Goal: Task Accomplishment & Management: Manage account settings

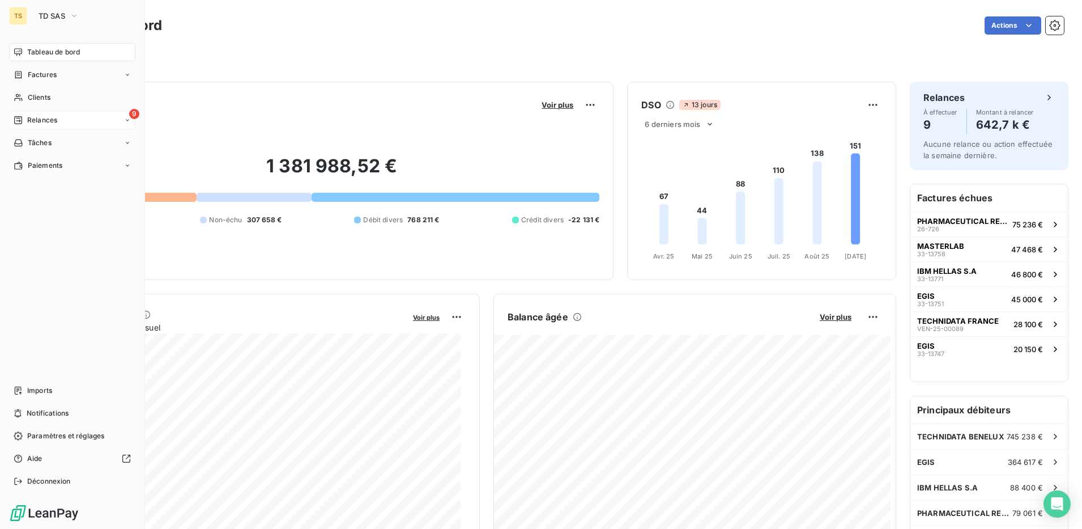
click at [42, 122] on span "Relances" at bounding box center [42, 120] width 30 height 10
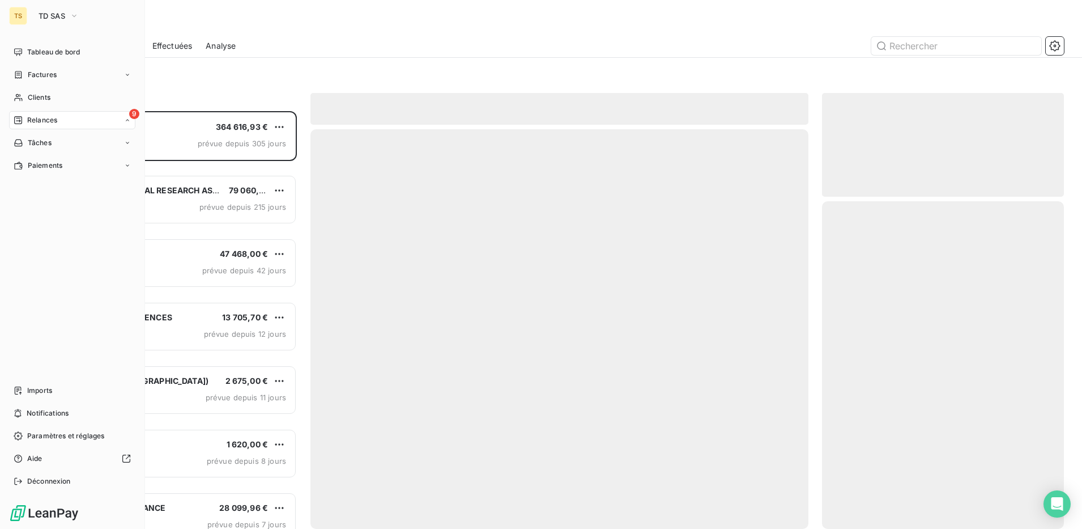
scroll to position [407, 231]
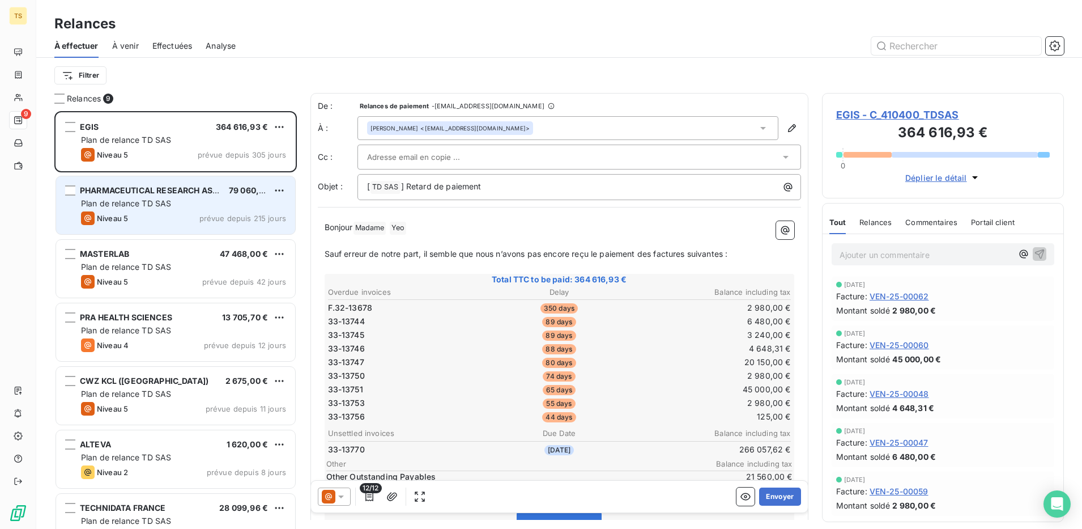
click at [137, 201] on span "Plan de relance TD SAS" at bounding box center [126, 203] width 90 height 10
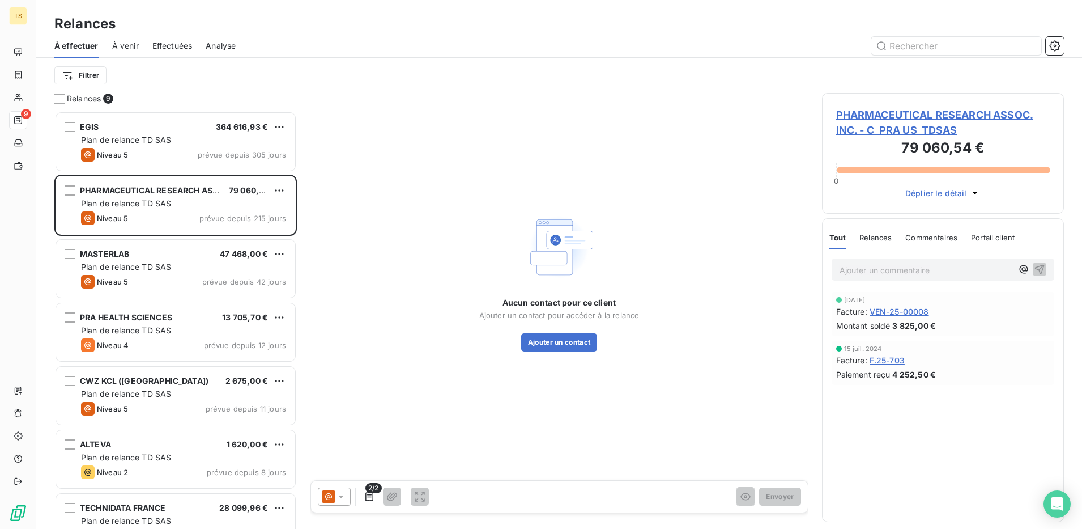
click at [884, 129] on span "PHARMACEUTICAL RESEARCH ASSOC. INC. - C_PRA US_TDSAS" at bounding box center [943, 122] width 214 height 31
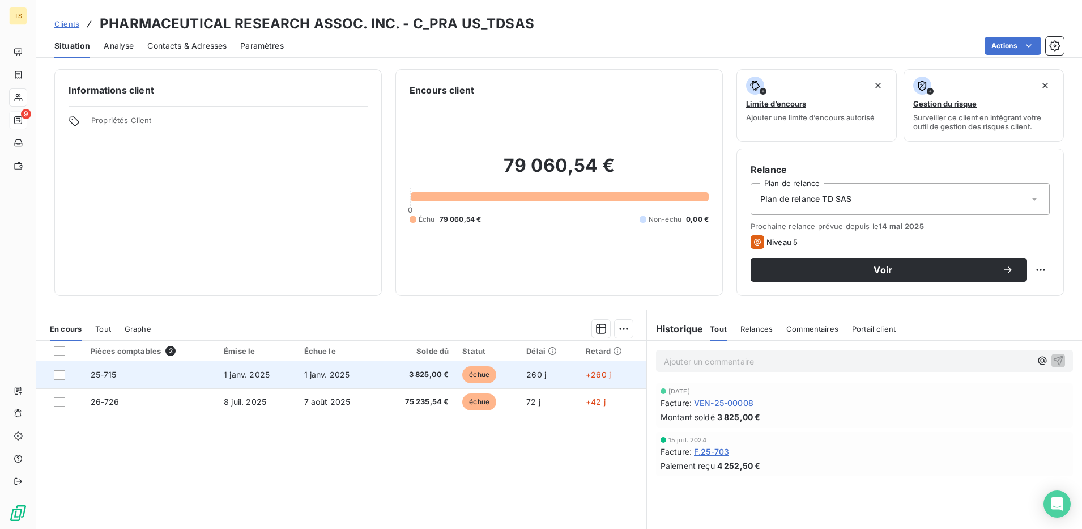
click at [100, 378] on span "25-715" at bounding box center [104, 374] width 26 height 10
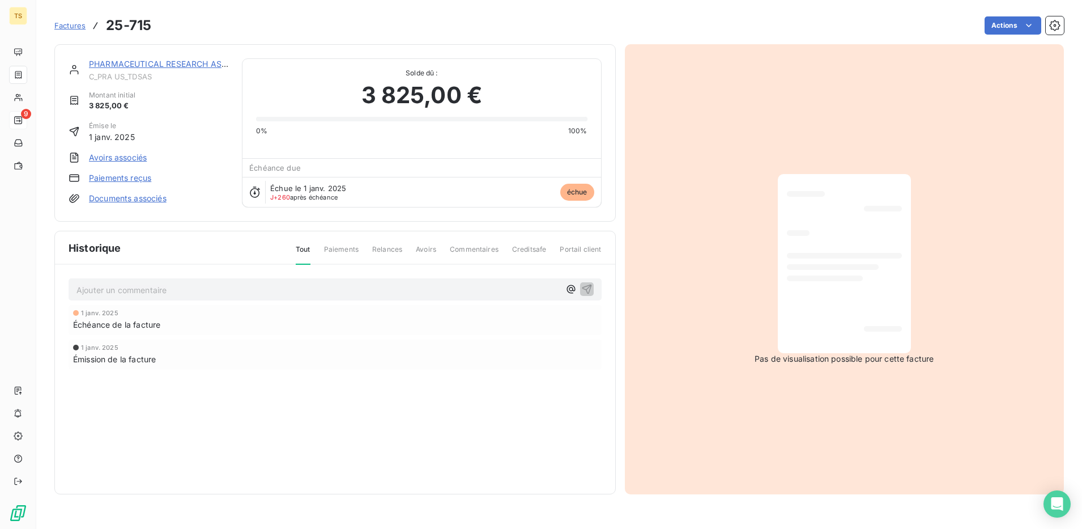
click at [106, 288] on p "Ajouter un commentaire ﻿" at bounding box center [317, 290] width 483 height 14
drag, startPoint x: 208, startPoint y: 291, endPoint x: 71, endPoint y: 288, distance: 137.1
click at [71, 288] on div "MPA_[DATE] : relance mail [PERSON_NAME] ce jour" at bounding box center [335, 288] width 533 height 21
copy span "MPA_[DATE] : relance mail"
click at [586, 290] on icon "button" at bounding box center [586, 288] width 11 height 11
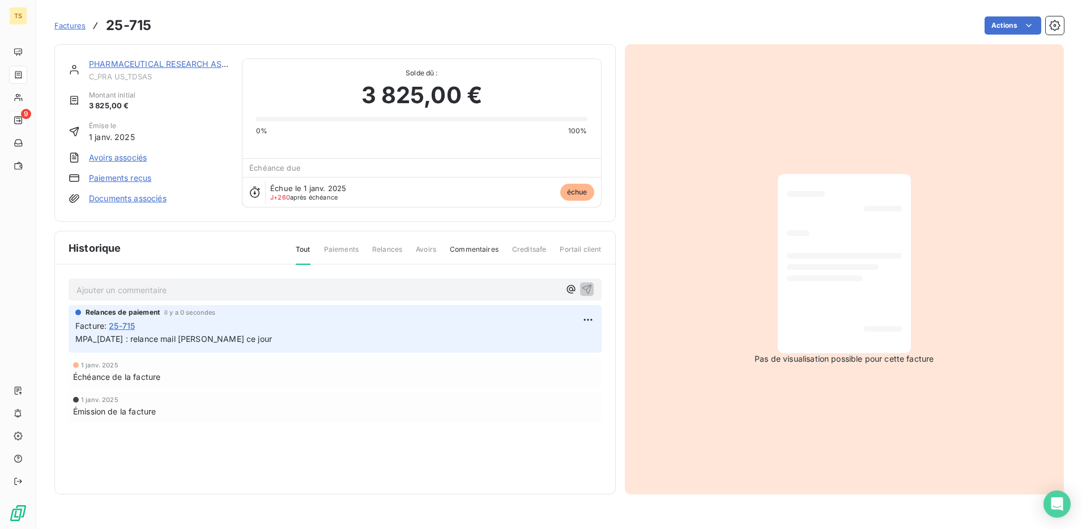
click at [206, 66] on link "PHARMACEUTICAL RESEARCH ASSOC. INC." at bounding box center [174, 64] width 171 height 10
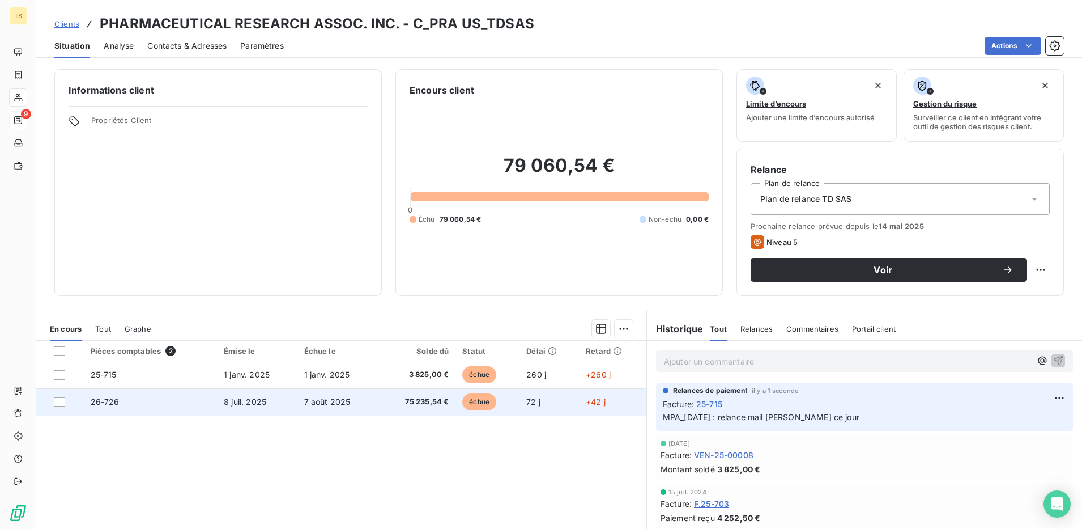
click at [110, 401] on span "26-726" at bounding box center [105, 402] width 29 height 10
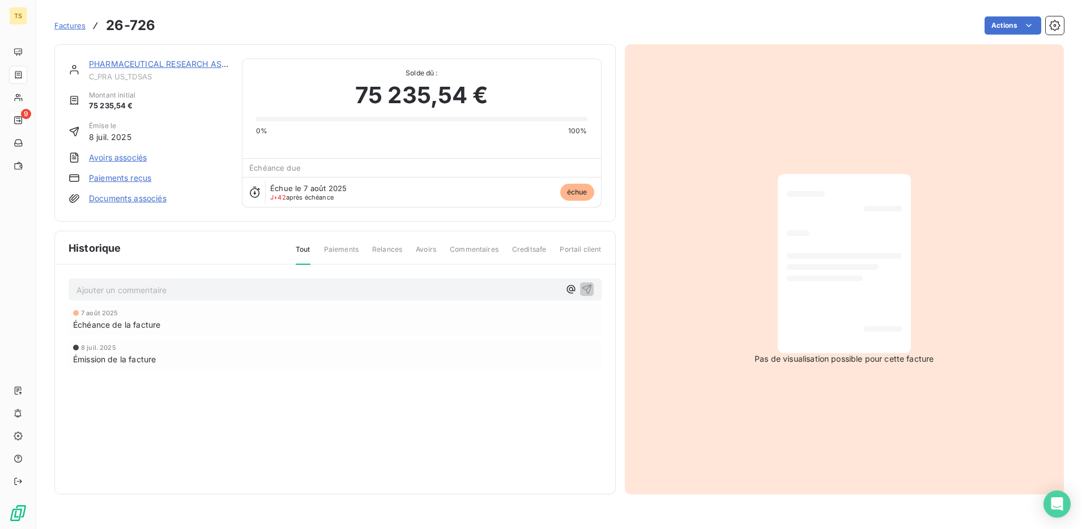
click at [141, 288] on p "Ajouter un commentaire ﻿" at bounding box center [317, 290] width 483 height 14
click at [585, 284] on icon "button" at bounding box center [586, 288] width 11 height 11
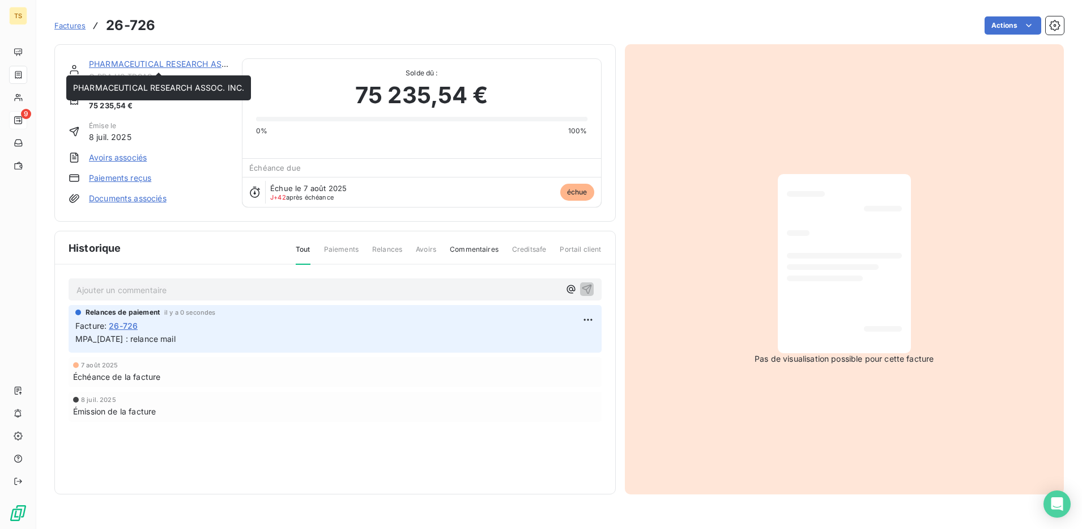
click at [107, 67] on link "PHARMACEUTICAL RESEARCH ASSOC. INC." at bounding box center [174, 64] width 171 height 10
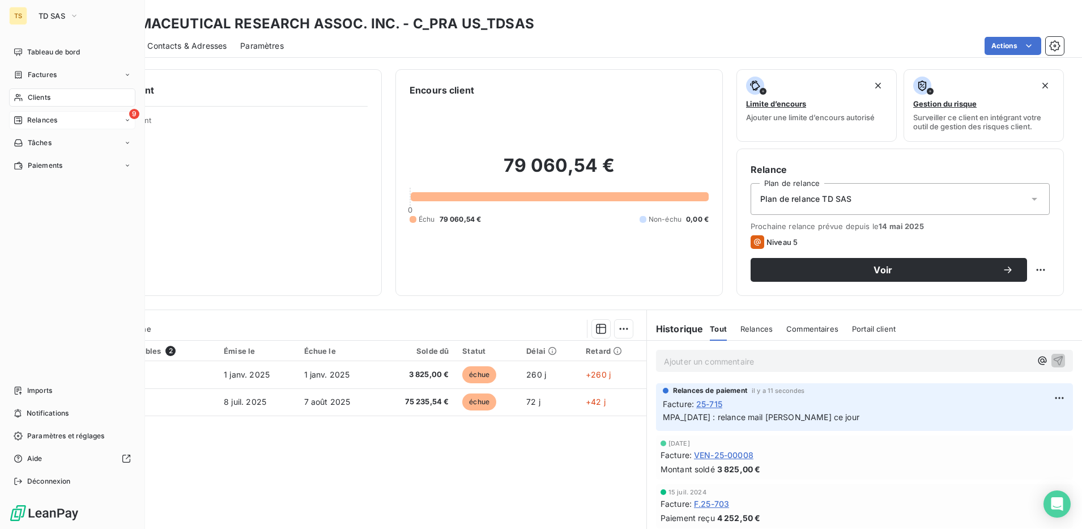
click at [58, 121] on div "9 Relances" at bounding box center [72, 120] width 126 height 18
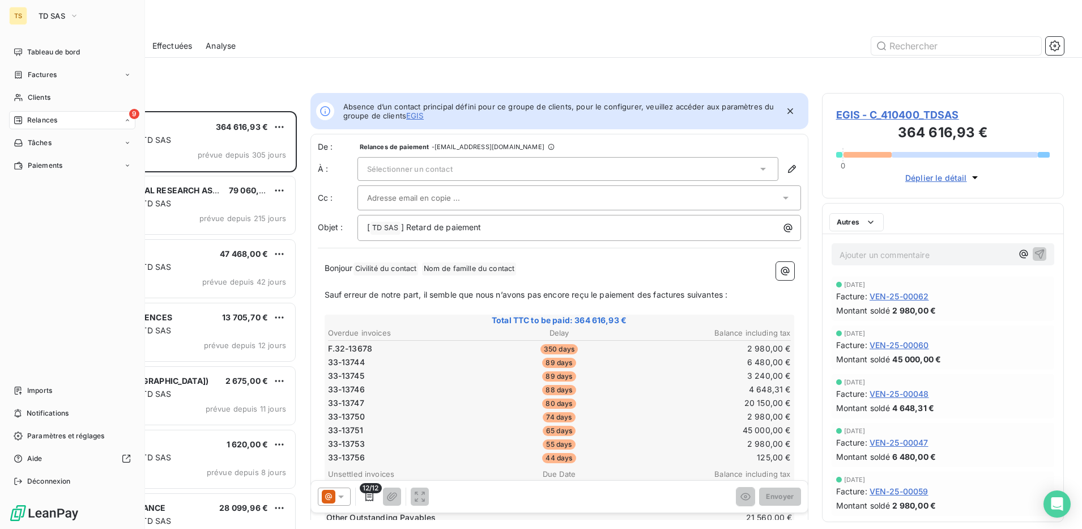
scroll to position [407, 231]
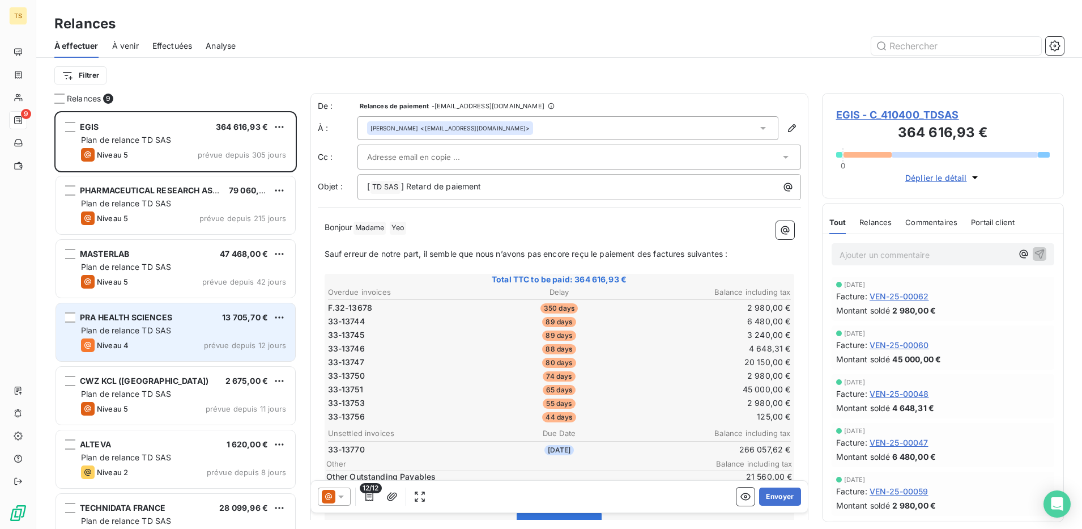
click at [136, 337] on div "PRA HEALTH SCIENCES 13 705,70 € Plan de relance TD SAS Niveau 4 prévue depuis 1…" at bounding box center [175, 332] width 239 height 58
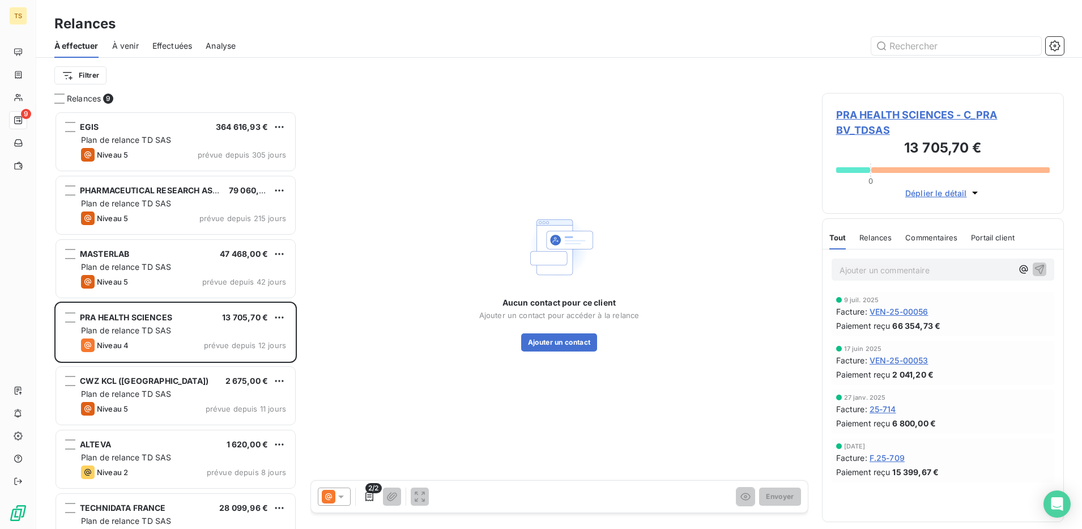
click at [946, 110] on span "PRA HEALTH SCIENCES - C_PRA BV_TDSAS" at bounding box center [943, 122] width 214 height 31
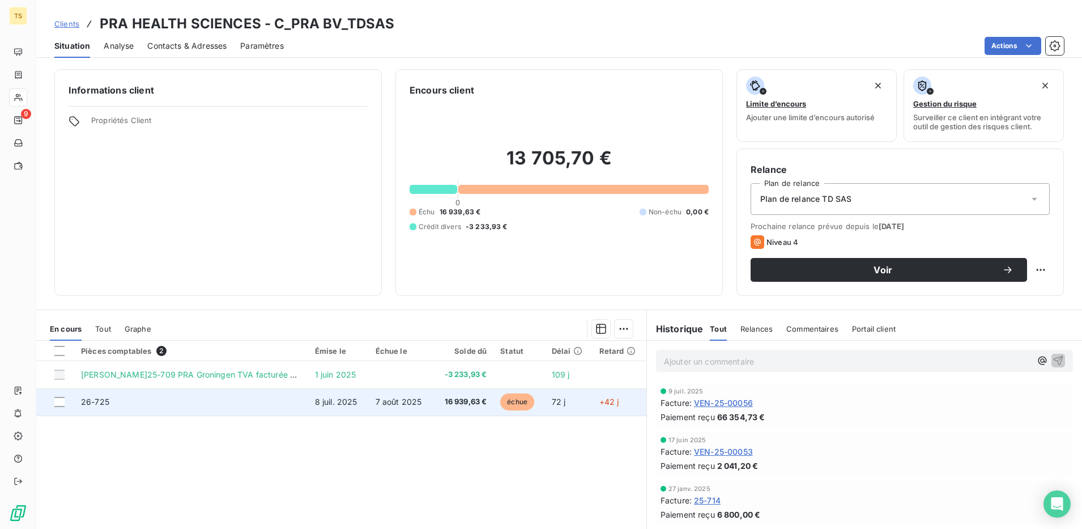
click at [100, 406] on span "26-725" at bounding box center [95, 402] width 28 height 10
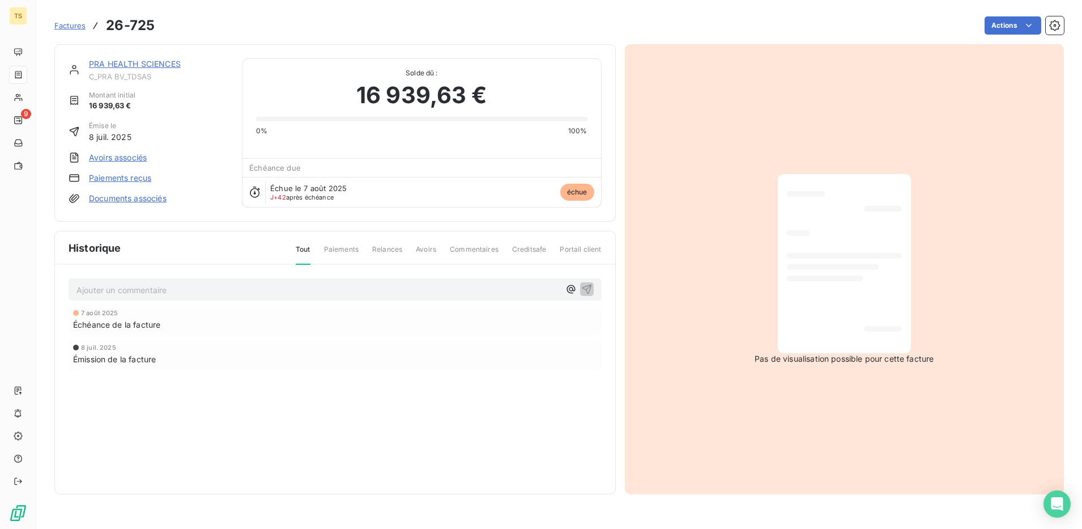
click at [139, 290] on p "Ajouter un commentaire ﻿" at bounding box center [317, 290] width 483 height 14
click at [586, 288] on icon "button" at bounding box center [586, 288] width 11 height 11
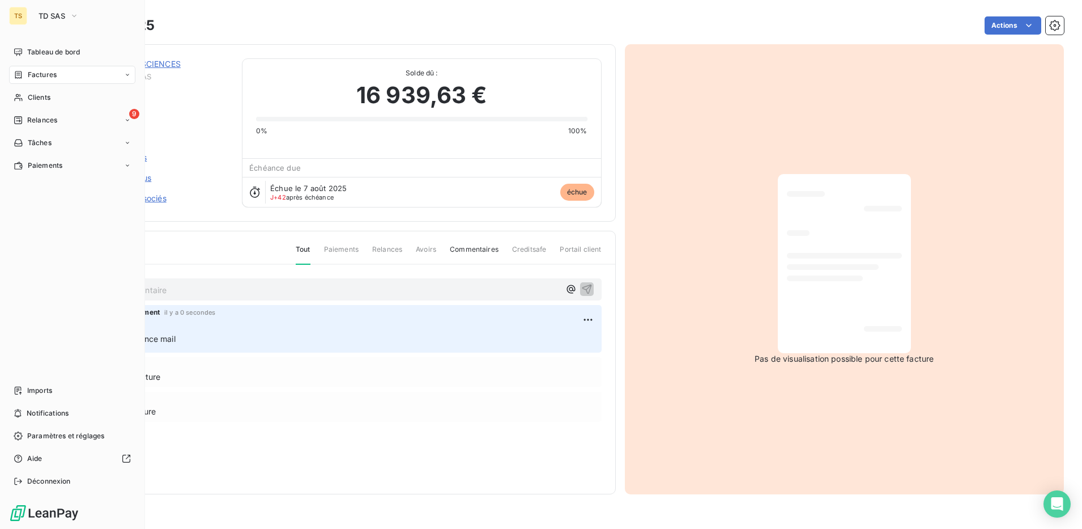
click at [45, 122] on span "Relances" at bounding box center [42, 120] width 30 height 10
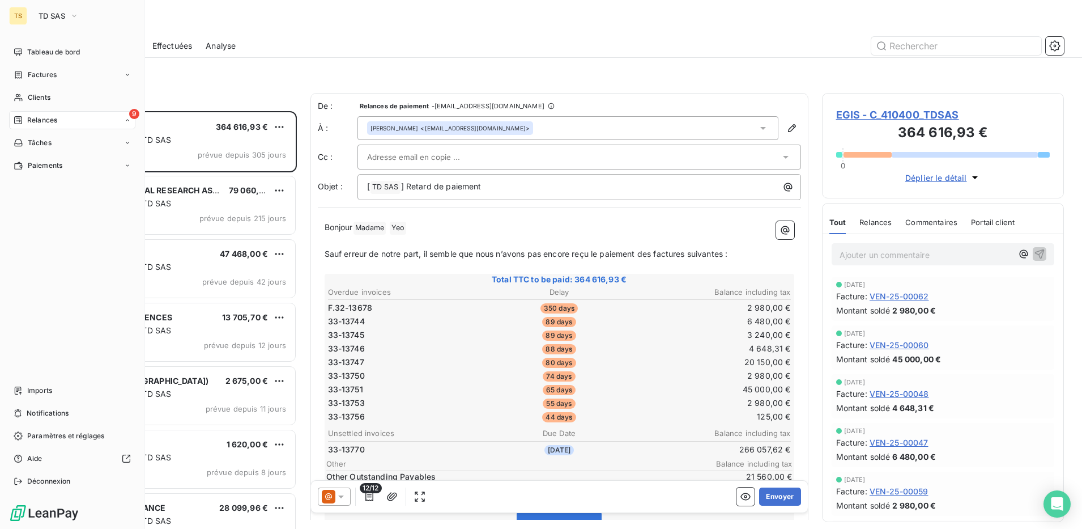
scroll to position [407, 231]
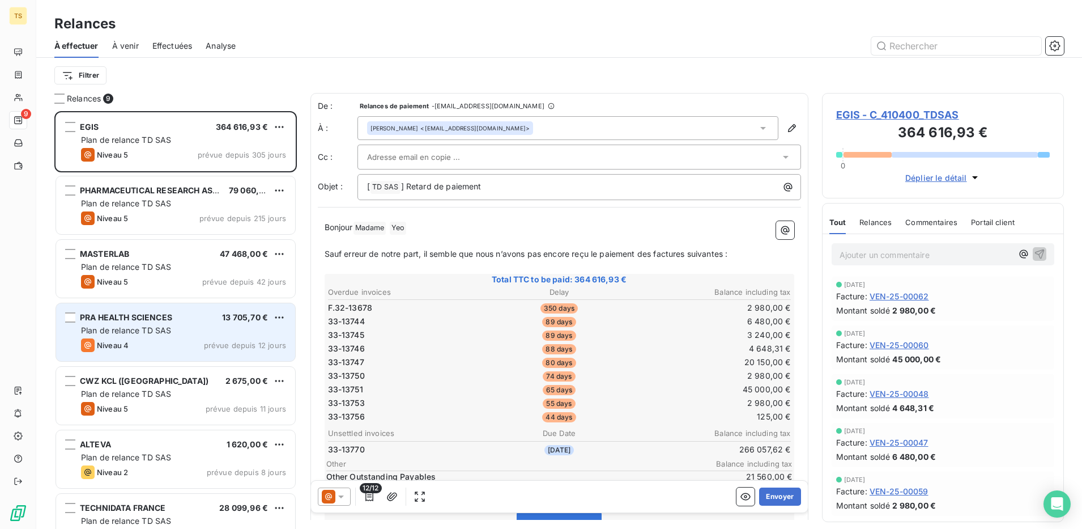
click at [157, 337] on div "PRA HEALTH SCIENCES 13 705,70 € Plan de relance TD SAS Niveau 4 prévue depuis 1…" at bounding box center [175, 332] width 239 height 58
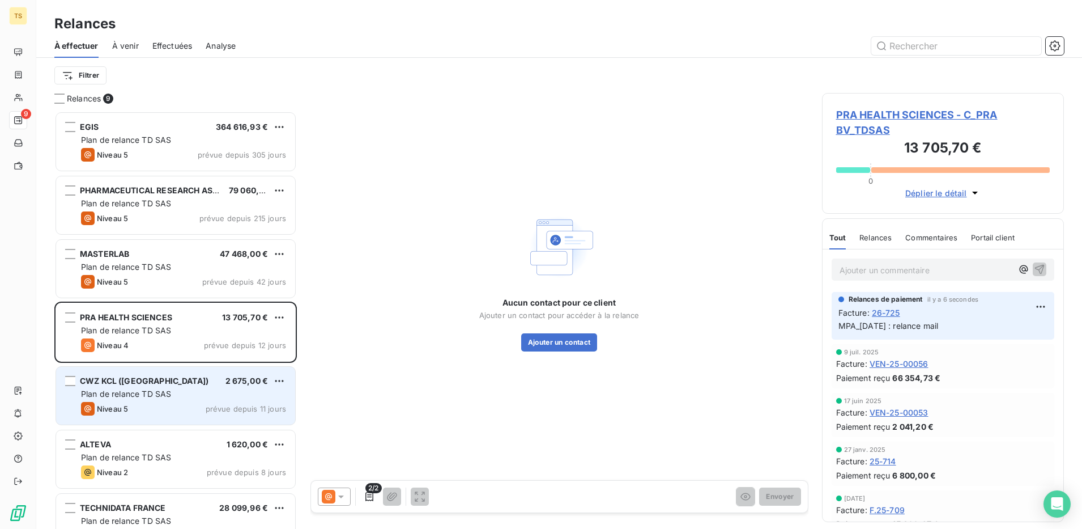
click at [125, 393] on span "Plan de relance TD SAS" at bounding box center [126, 394] width 90 height 10
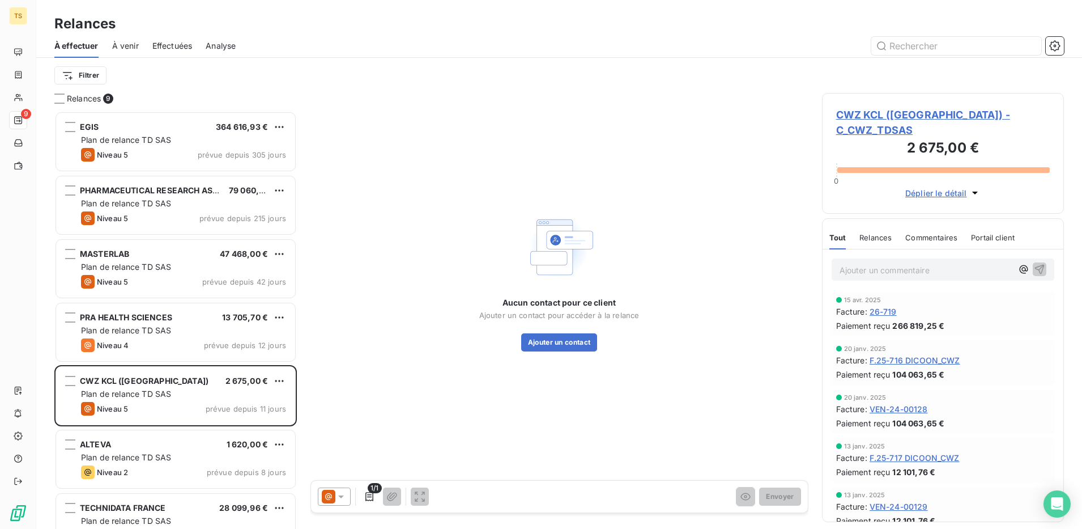
click at [905, 112] on span "CWZ KCL ([GEOGRAPHIC_DATA]) - C_CWZ_TDSAS" at bounding box center [943, 122] width 214 height 31
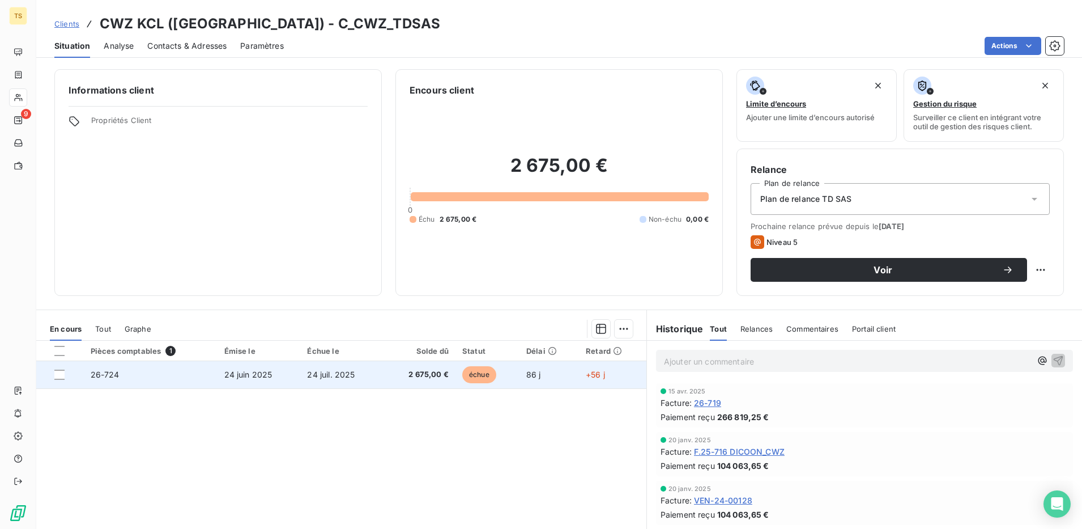
click at [114, 377] on span "26-724" at bounding box center [105, 374] width 29 height 10
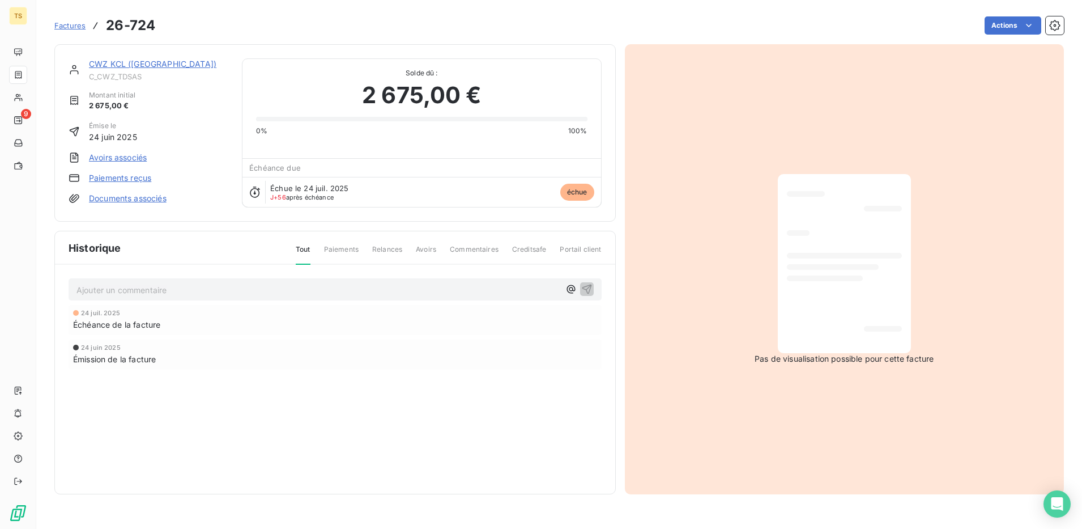
click at [222, 288] on p "Ajouter un commentaire ﻿" at bounding box center [317, 290] width 483 height 14
click at [585, 286] on icon "button" at bounding box center [586, 288] width 11 height 11
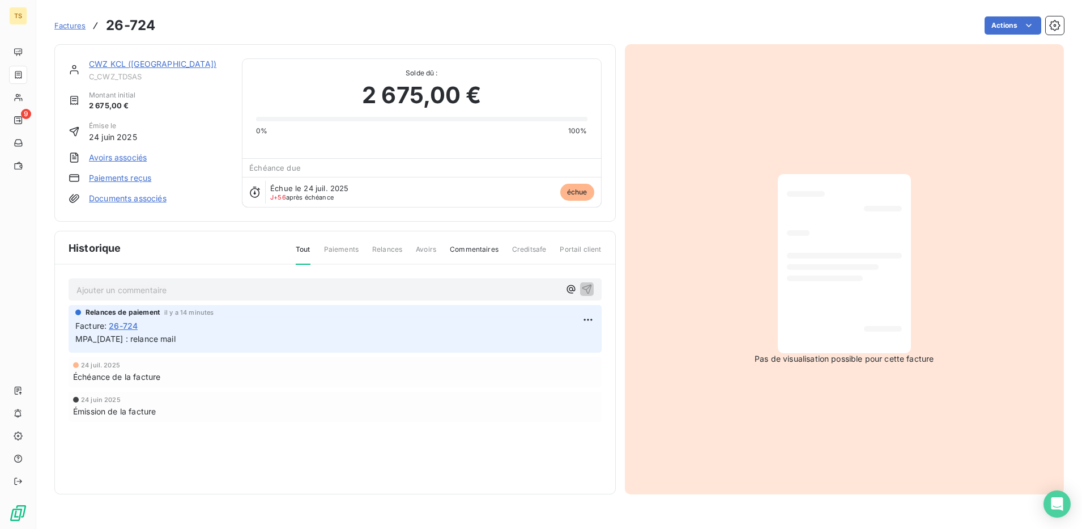
click at [189, 339] on p "MPA_[DATE] : relance mail" at bounding box center [335, 339] width 520 height 13
drag, startPoint x: 189, startPoint y: 339, endPoint x: 69, endPoint y: 343, distance: 120.7
click at [69, 343] on div "Relances de paiement il y a 14 minutes Facture : 26-724 MPA_[DATE] : relance ma…" at bounding box center [335, 329] width 533 height 48
copy span "MPA_[DATE] : relance mail"
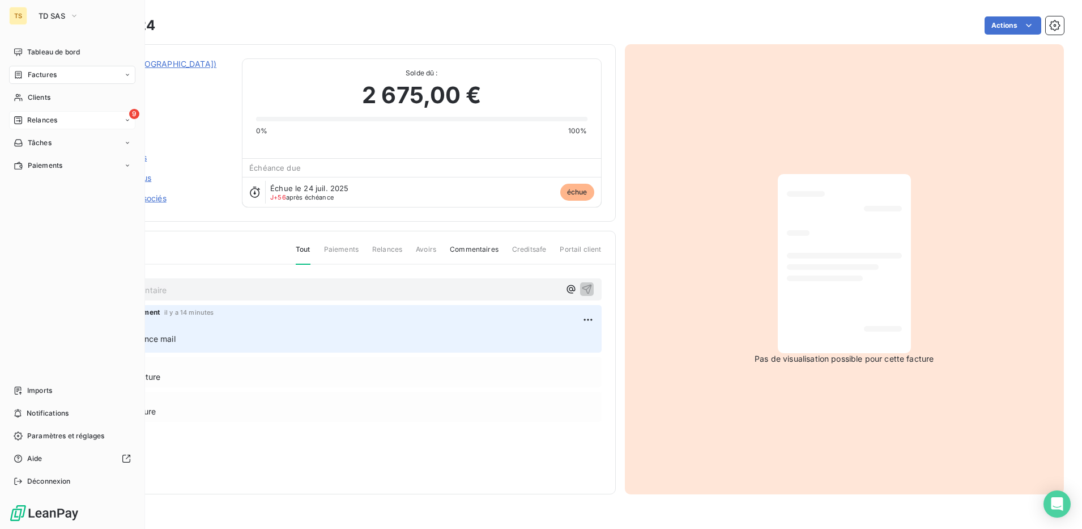
click at [70, 113] on div "9 Relances" at bounding box center [72, 120] width 126 height 18
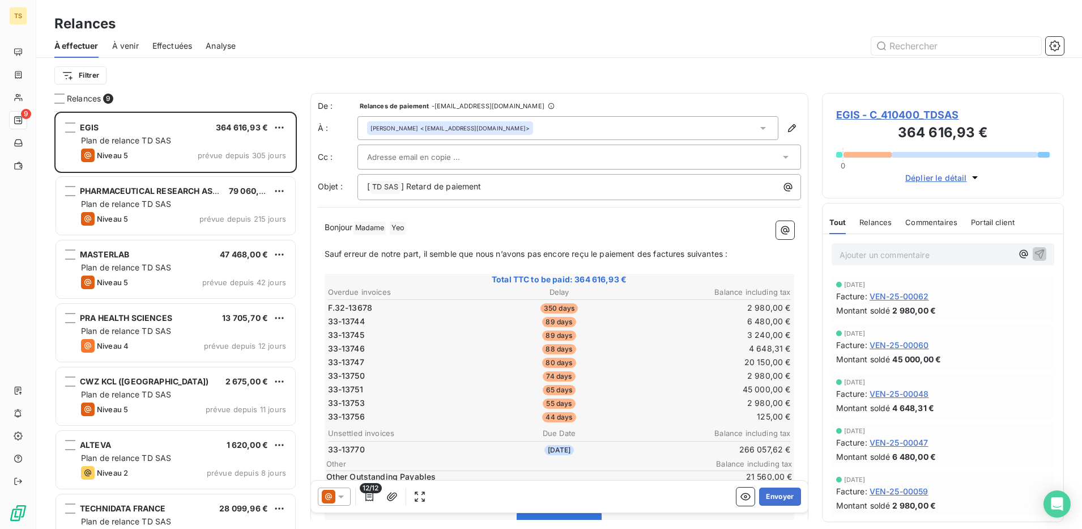
scroll to position [71, 0]
